Goal: Task Accomplishment & Management: Manage account settings

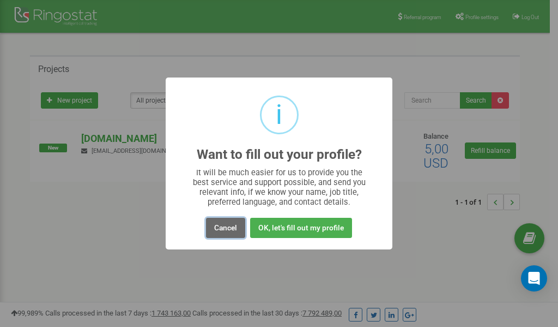
click at [229, 231] on button "Cancel" at bounding box center [225, 228] width 39 height 20
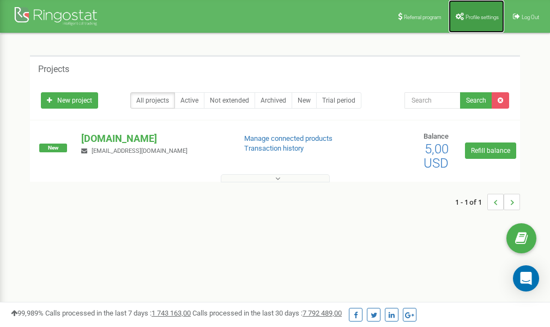
click at [476, 18] on span "Profile settings" at bounding box center [482, 17] width 33 height 6
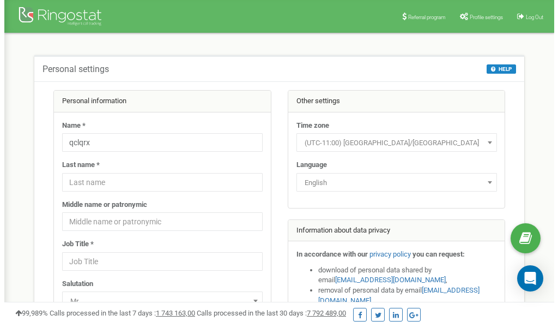
scroll to position [55, 0]
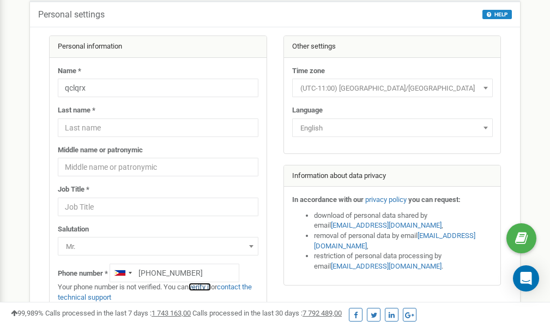
click at [205, 287] on link "verify it" at bounding box center [200, 286] width 22 height 8
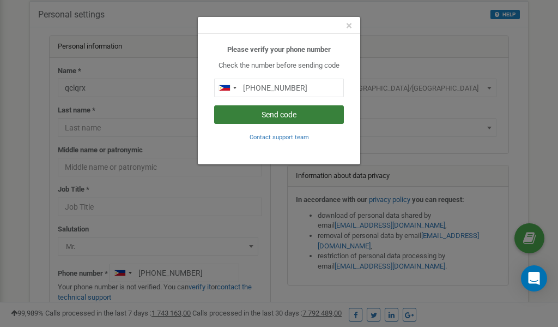
click at [276, 114] on button "Send code" at bounding box center [279, 114] width 130 height 19
